Goal: Task Accomplishment & Management: Use online tool/utility

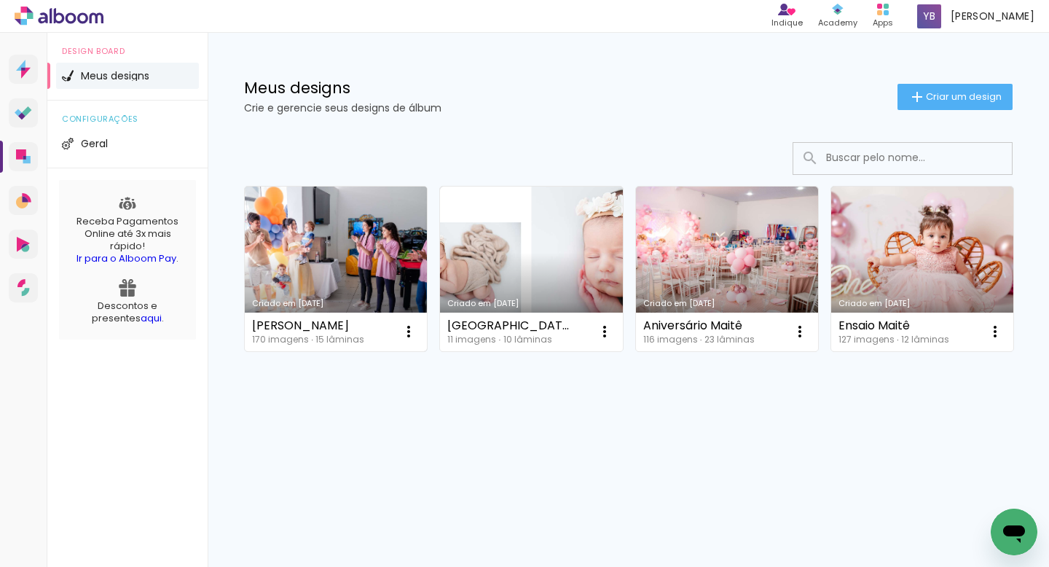
click at [336, 289] on link "Criado em [DATE]" at bounding box center [336, 269] width 182 height 165
click at [318, 251] on link "Criado em [DATE]" at bounding box center [336, 269] width 182 height 165
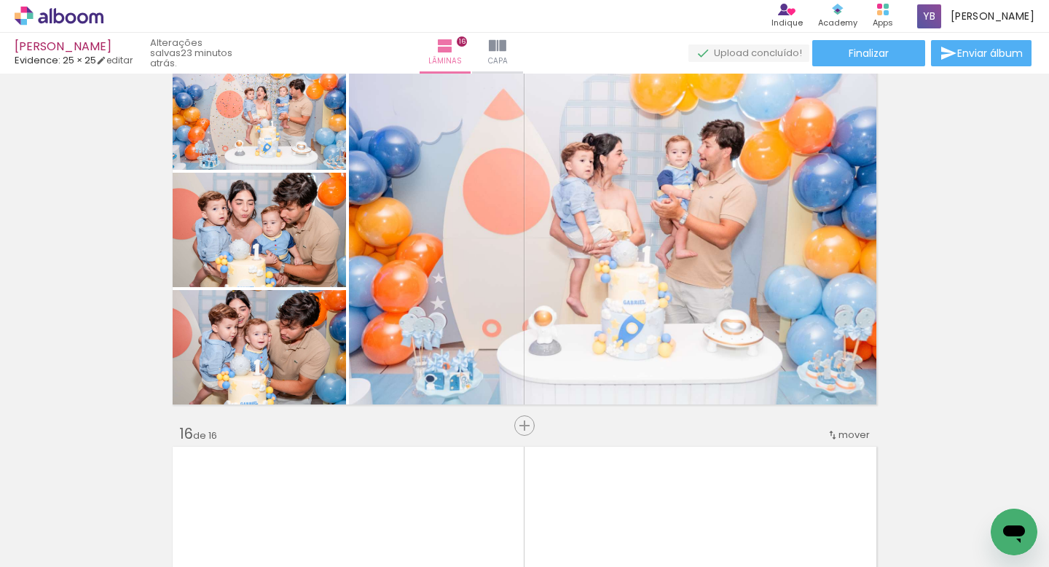
scroll to position [5527, 0]
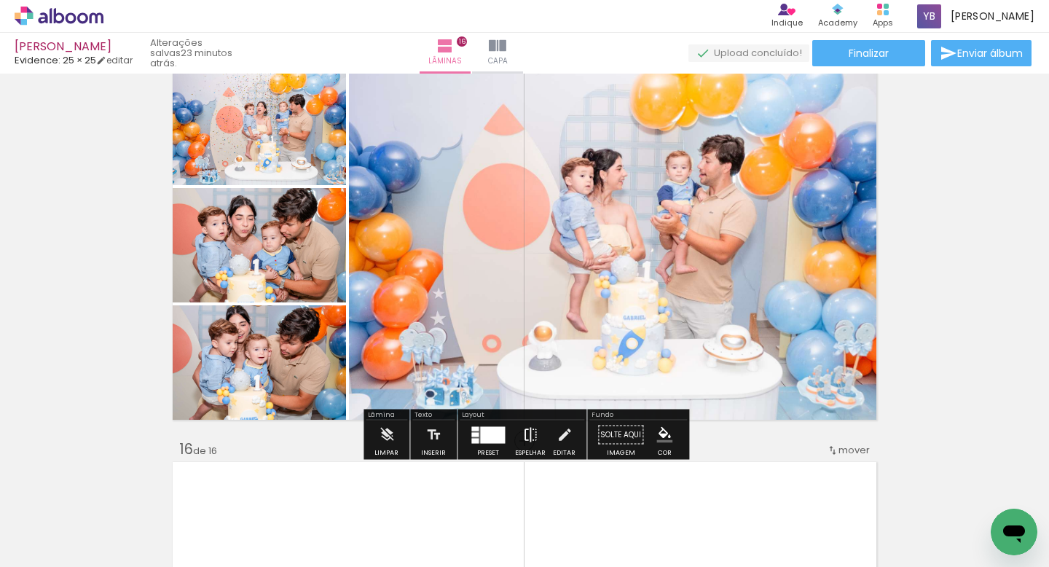
click at [530, 439] on iron-icon at bounding box center [531, 434] width 16 height 29
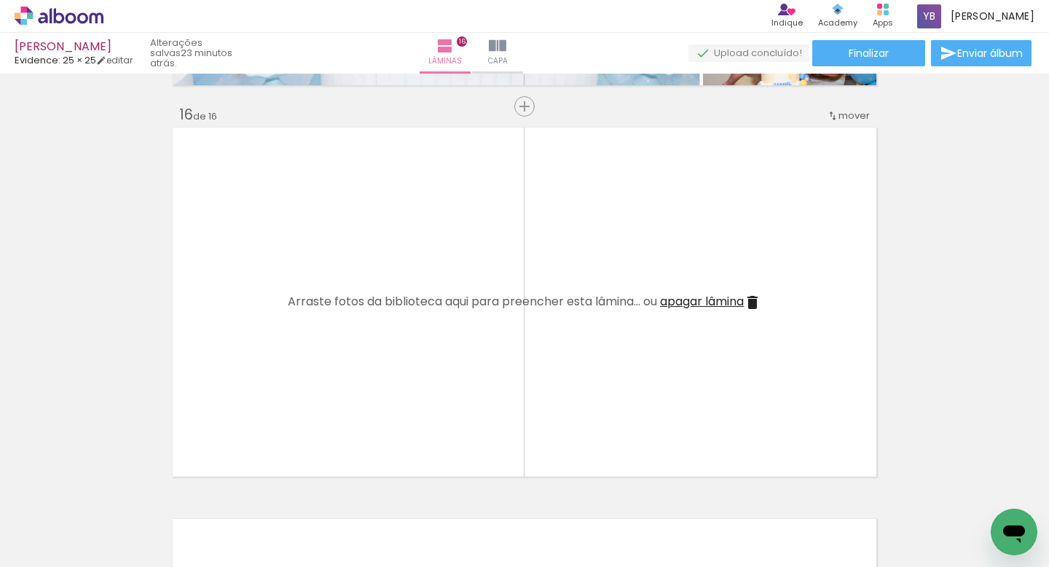
scroll to position [5859, 0]
click at [759, 305] on iron-icon at bounding box center [752, 304] width 17 height 17
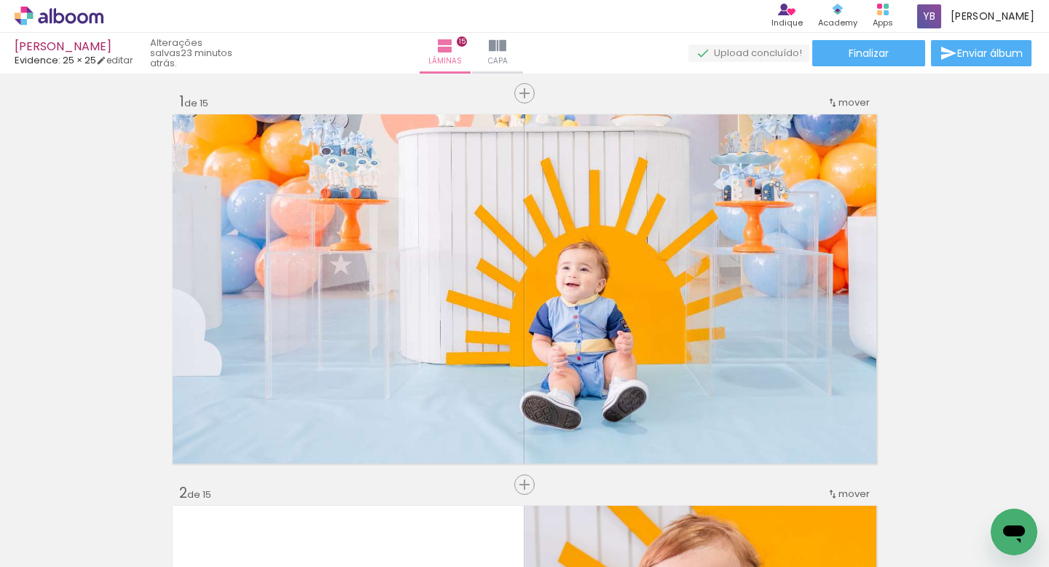
scroll to position [0, 0]
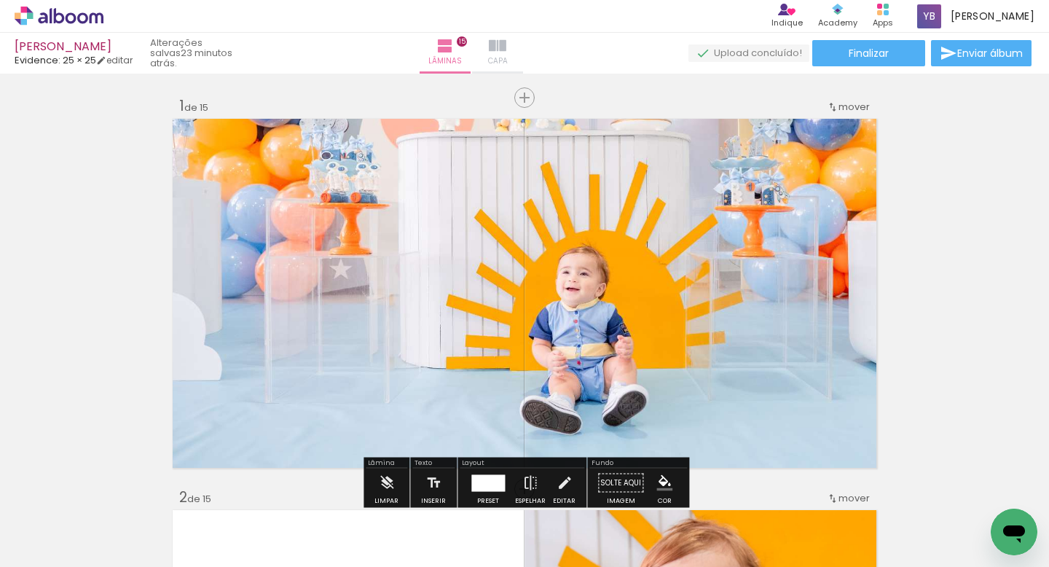
click at [508, 65] on span "Capa" at bounding box center [498, 61] width 20 height 13
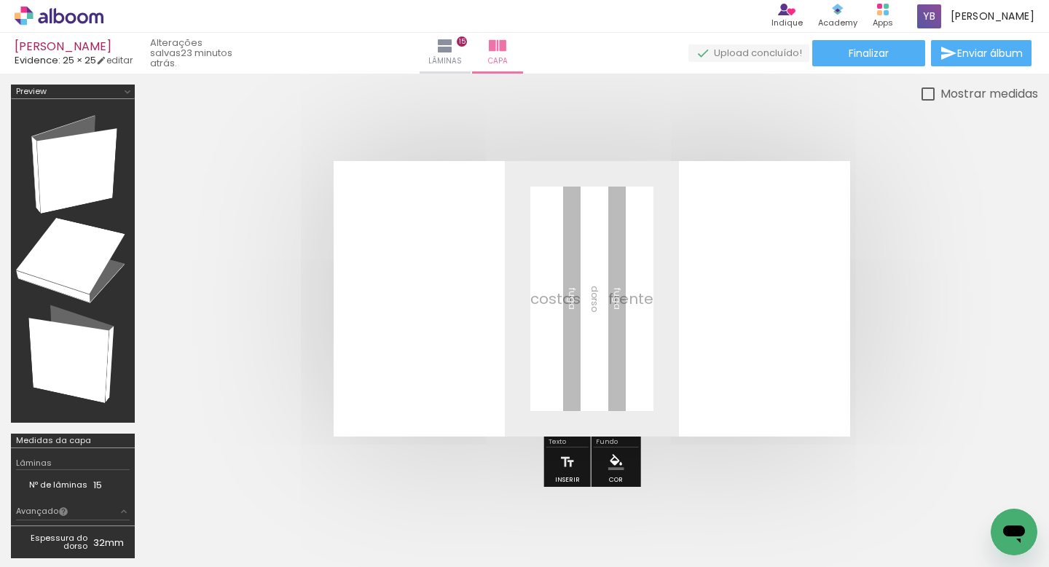
click at [0, 0] on quentale-layouter at bounding box center [0, 0] width 0 height 0
click at [0, 0] on div at bounding box center [0, 0] width 0 height 0
type paper-checkbox "on"
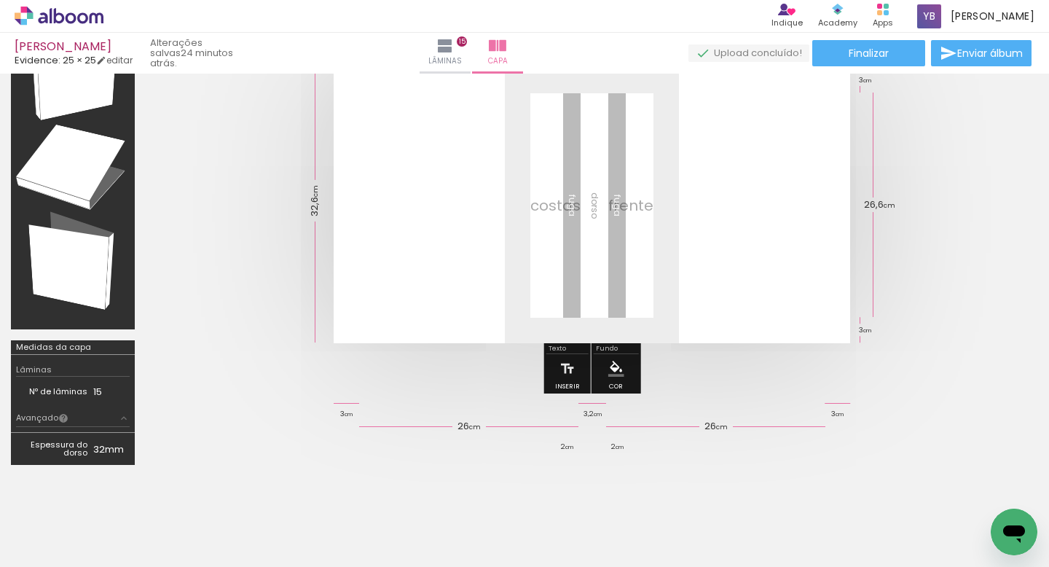
scroll to position [103, 0]
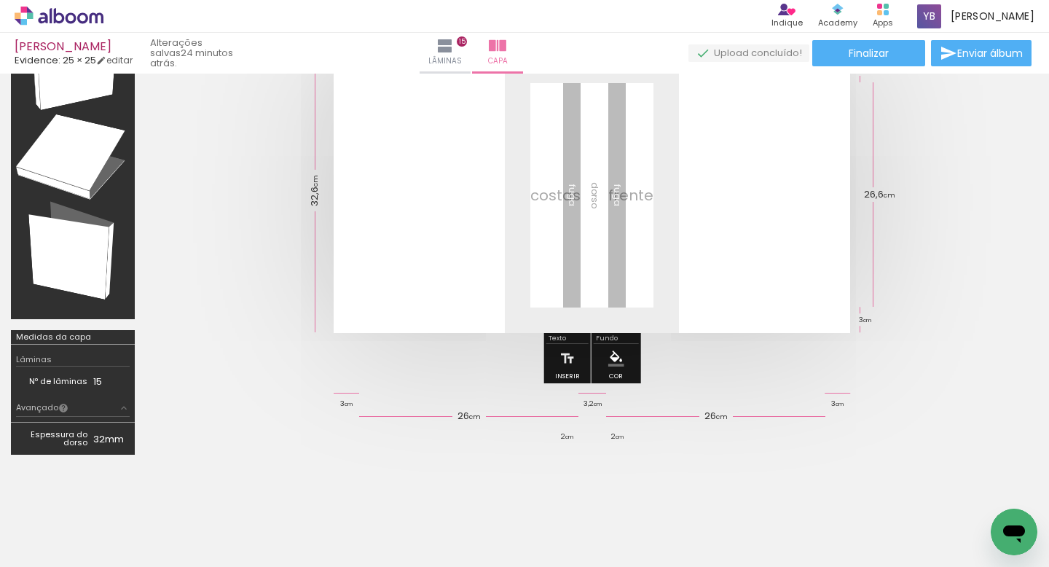
click at [0, 0] on div at bounding box center [0, 0] width 0 height 0
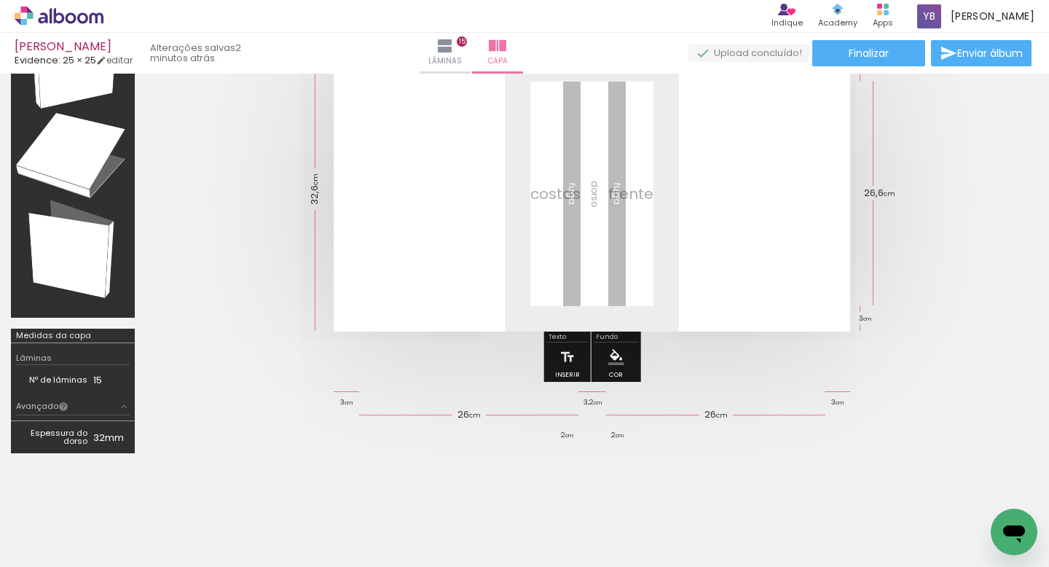
scroll to position [100, 0]
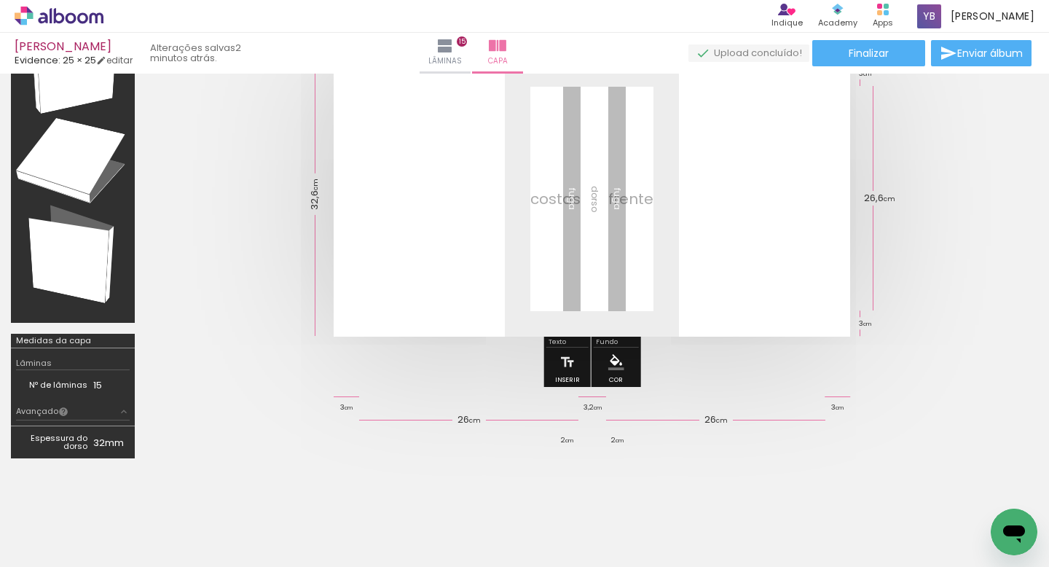
click at [86, 388] on td "Nº de lâminas" at bounding box center [54, 384] width 77 height 15
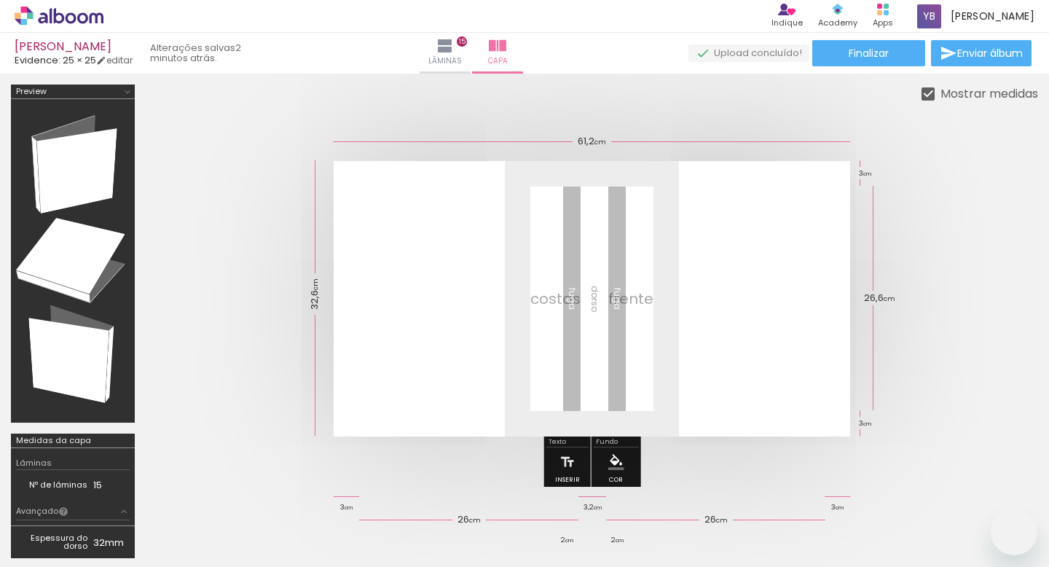
click at [122, 506] on iron-icon at bounding box center [124, 512] width 12 height 12
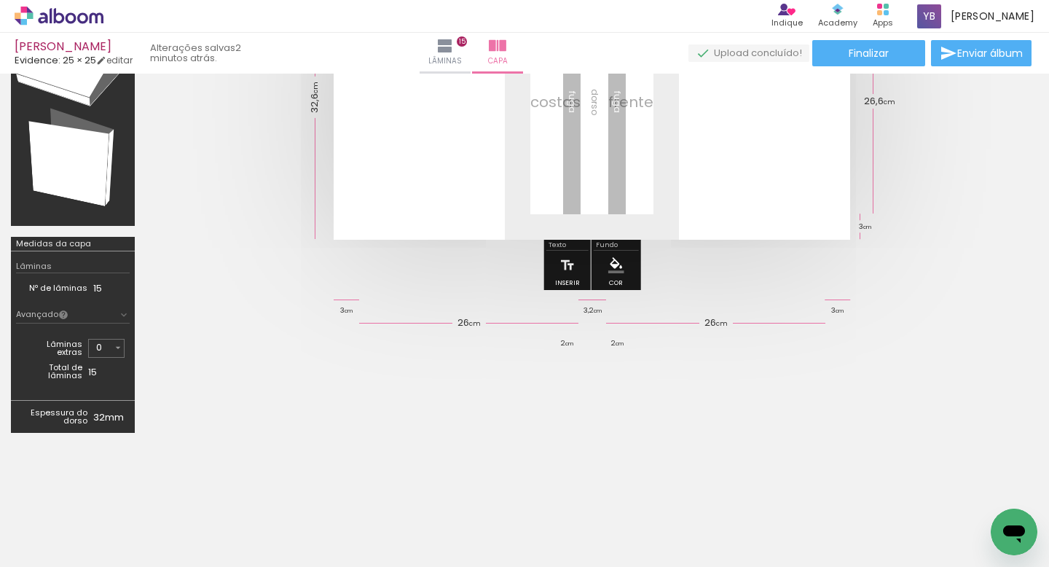
scroll to position [200, 0]
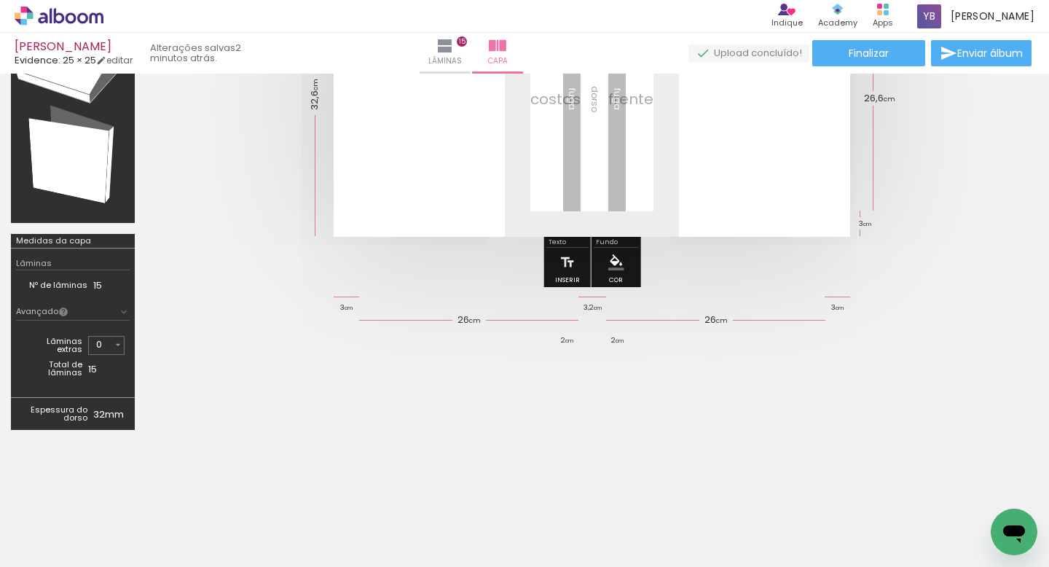
click at [171, 257] on div at bounding box center [592, 99] width 893 height 392
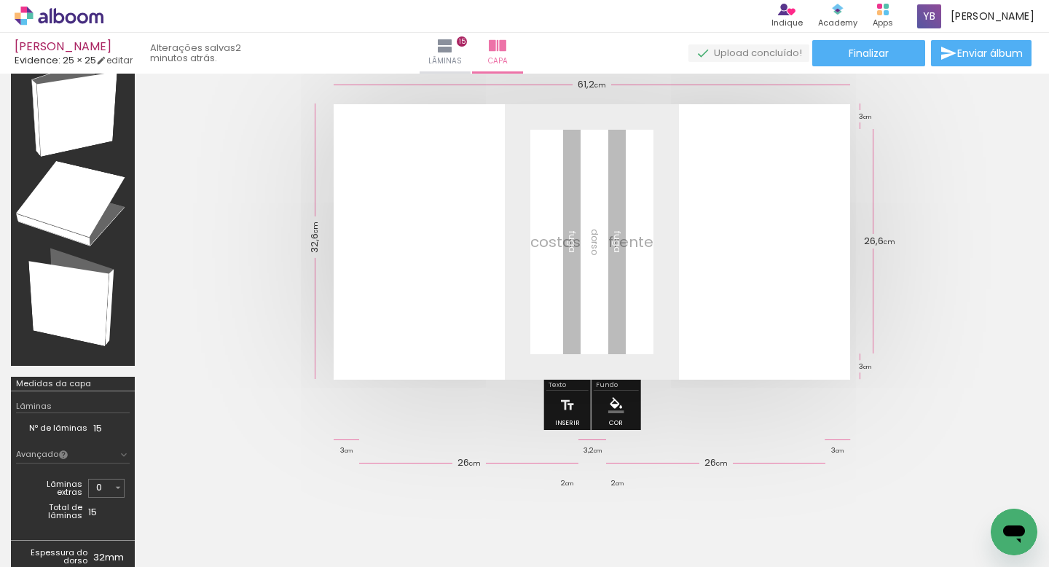
scroll to position [39, 0]
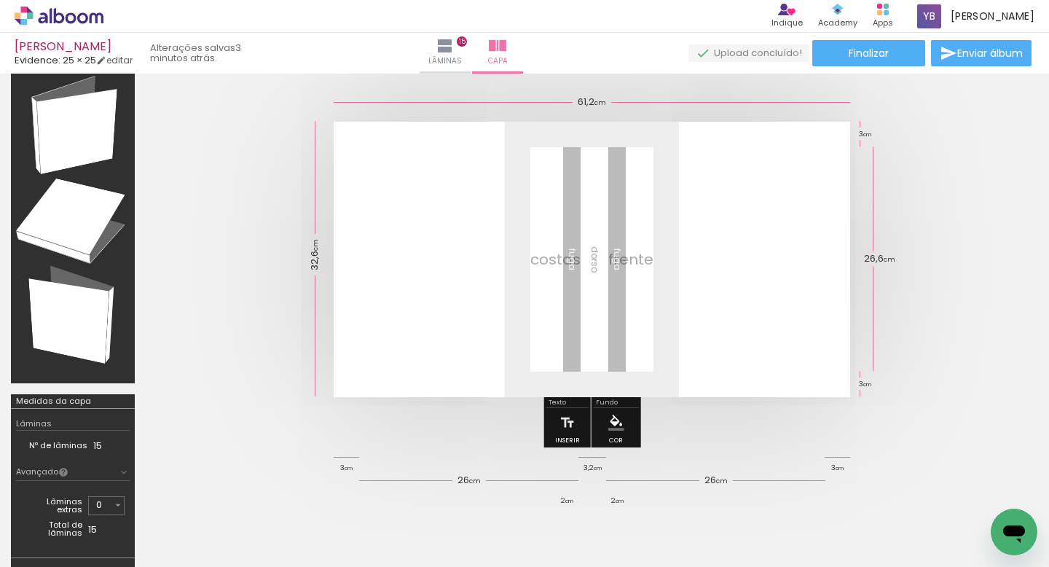
click at [39, 549] on span "Adicionar Fotos" at bounding box center [52, 547] width 44 height 16
click at [0, 0] on input "file" at bounding box center [0, 0] width 0 height 0
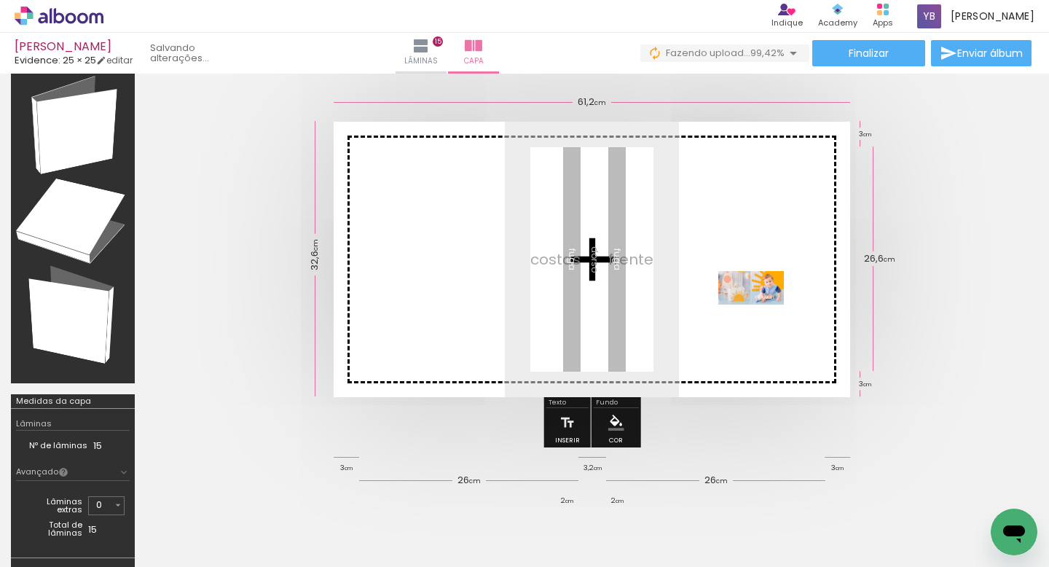
drag, startPoint x: 980, startPoint y: 518, endPoint x: 669, endPoint y: 297, distance: 381.6
click at [669, 297] on quentale-workspace at bounding box center [524, 283] width 1049 height 567
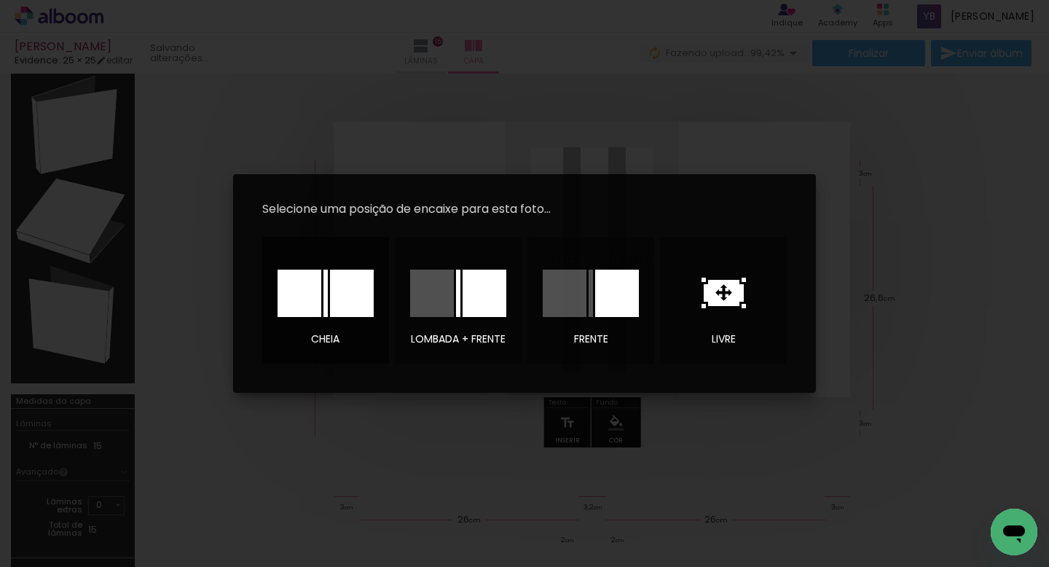
click at [319, 311] on div at bounding box center [300, 293] width 44 height 47
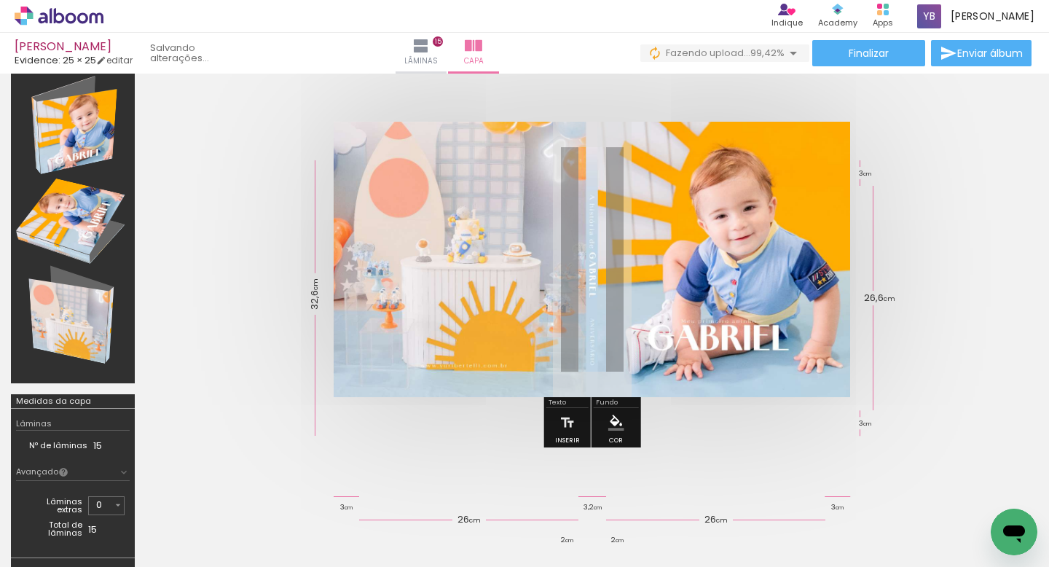
click at [246, 332] on quentale-cover at bounding box center [592, 259] width 776 height 275
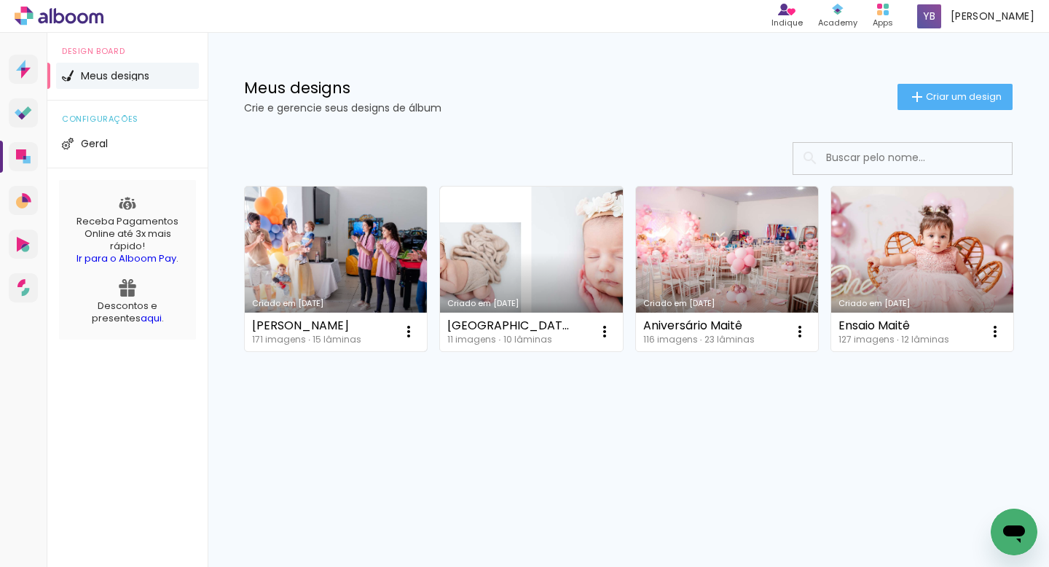
click at [336, 224] on link "Criado em [DATE]" at bounding box center [336, 269] width 182 height 165
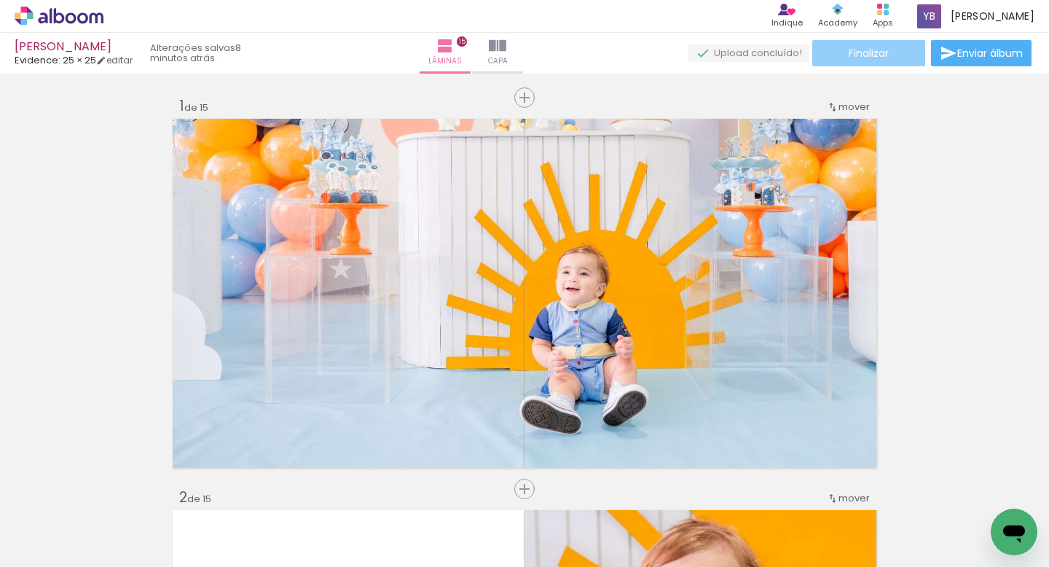
click at [879, 61] on paper-button "Finalizar" at bounding box center [869, 53] width 113 height 26
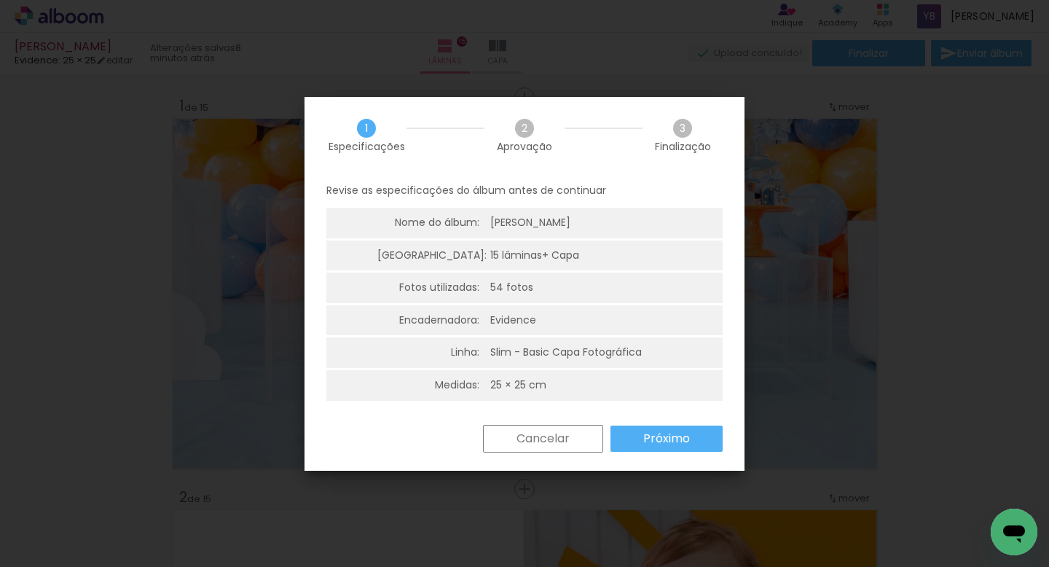
click at [0, 0] on slot "Próximo" at bounding box center [0, 0] width 0 height 0
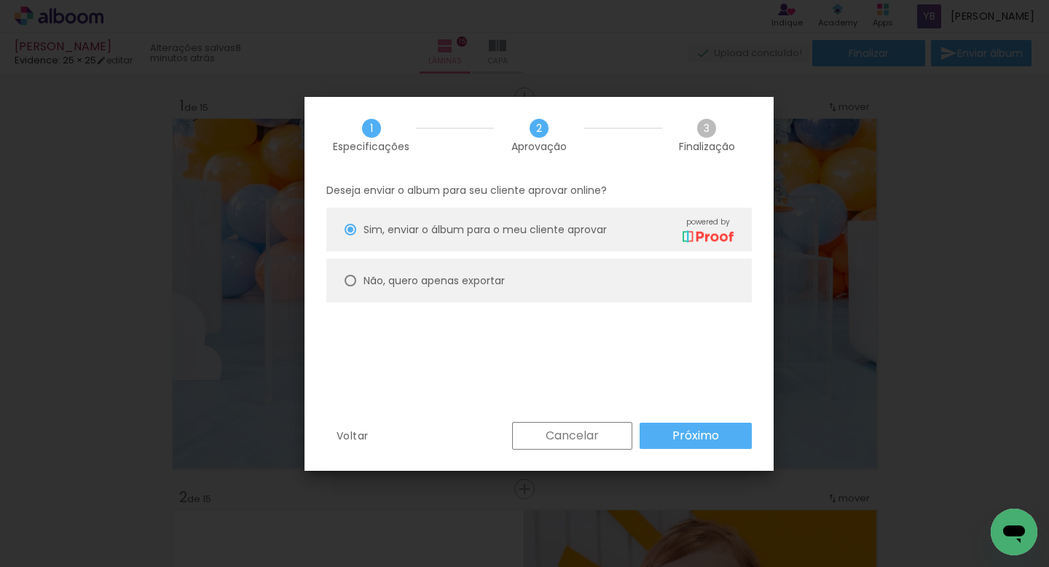
click at [0, 0] on paper-button "Próximo" at bounding box center [0, 0] width 0 height 0
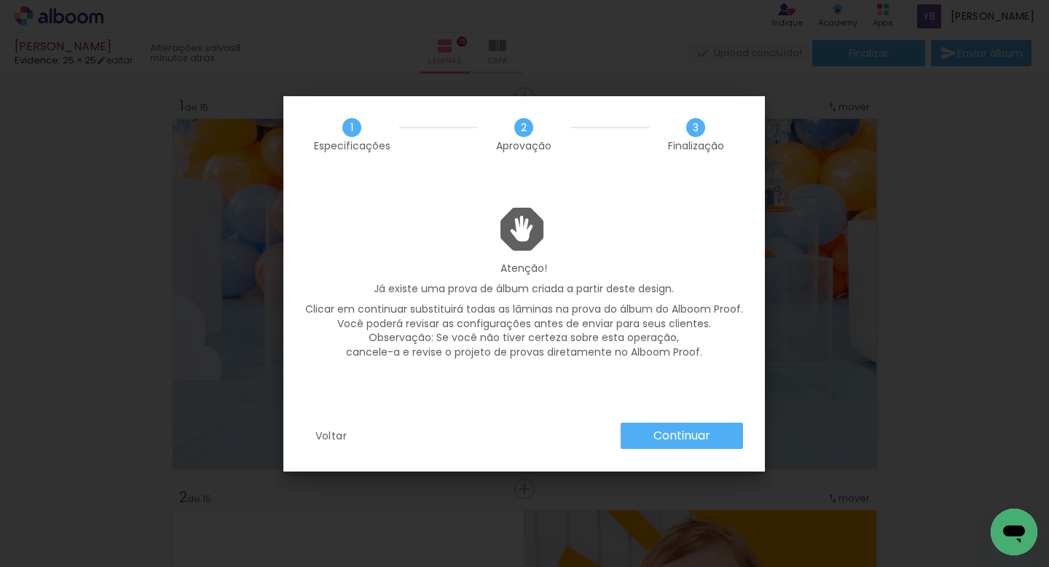
click at [0, 0] on slot "Continuar" at bounding box center [0, 0] width 0 height 0
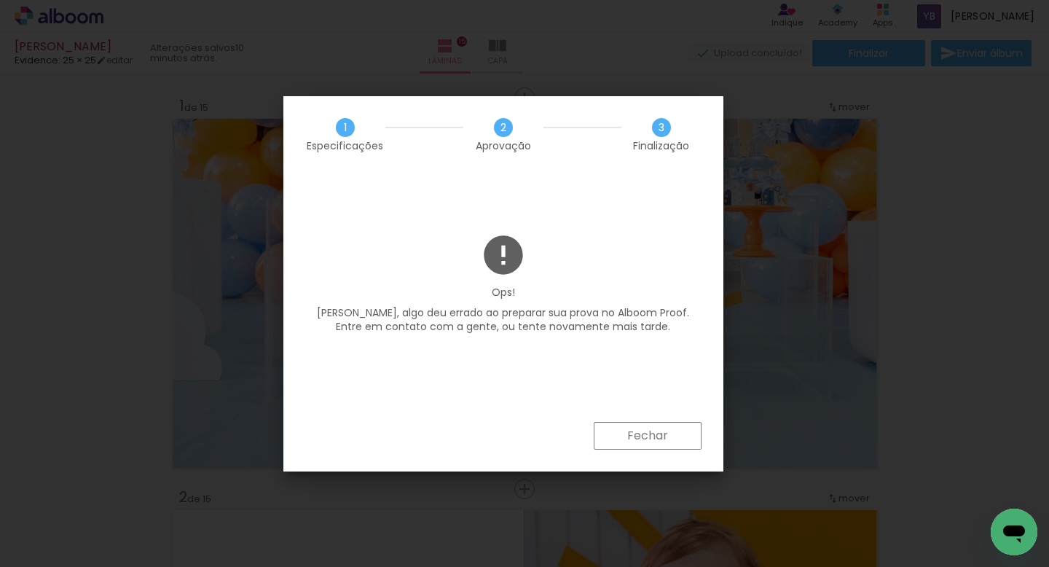
click at [0, 0] on slot "Fechar" at bounding box center [0, 0] width 0 height 0
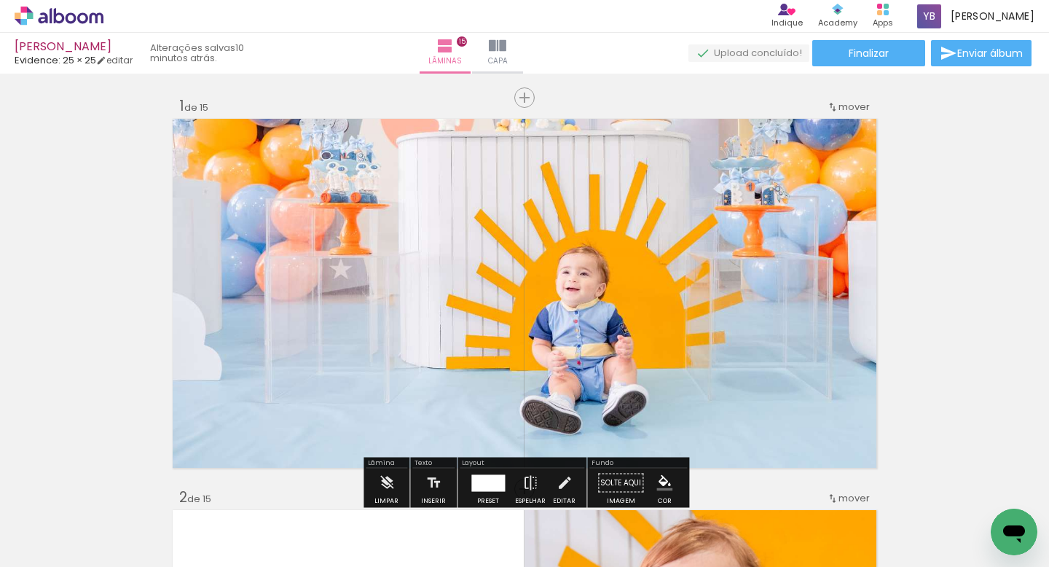
click at [60, 15] on icon at bounding box center [59, 15] width 11 height 15
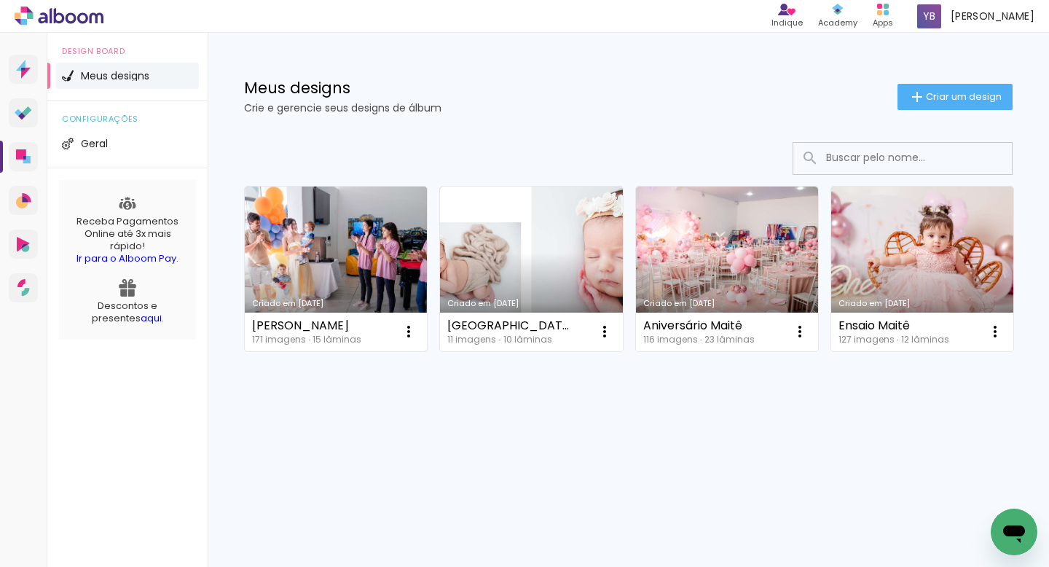
click at [321, 233] on link "Criado em [DATE]" at bounding box center [336, 269] width 182 height 165
click at [292, 243] on link "Criado em [DATE]" at bounding box center [336, 269] width 182 height 165
